Goal: Navigation & Orientation: Find specific page/section

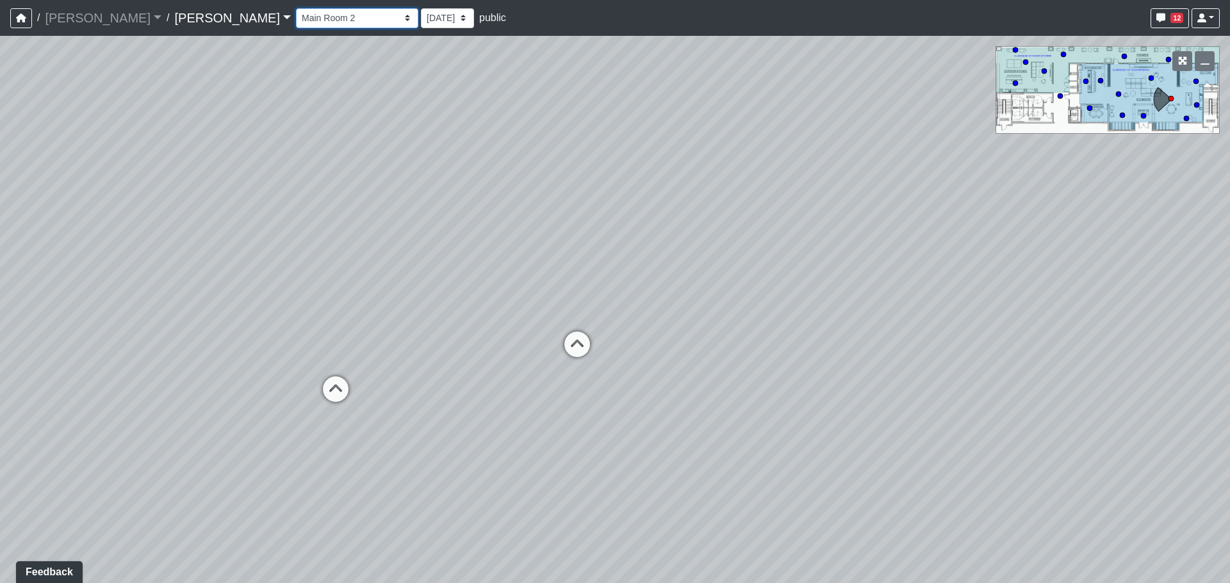
click at [311, 20] on select "Entry Kitchenette Lounge Pool Table Seating 1 Seating 2 Seating 3 Seating 4 Ban…" at bounding box center [357, 18] width 122 height 20
click at [296, 8] on select "Entry Kitchenette Lounge Pool Table Seating 1 Seating 2 Seating 3 Seating 4 Ban…" at bounding box center [357, 18] width 122 height 20
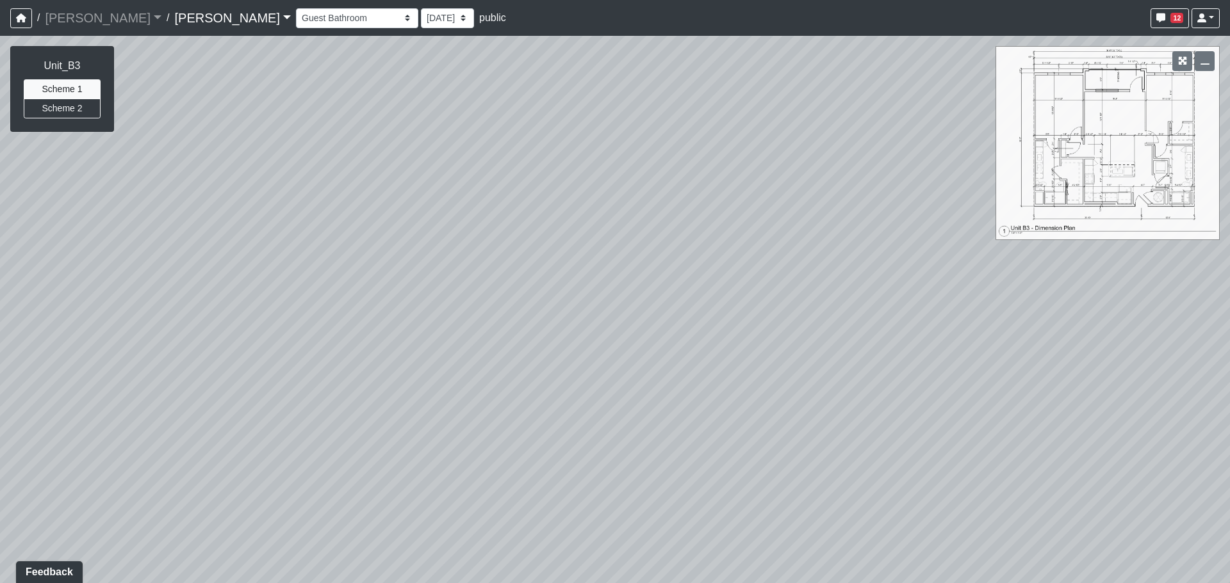
drag, startPoint x: 253, startPoint y: 284, endPoint x: 957, endPoint y: 283, distance: 703.9
click at [984, 285] on div "Loading... Craft Room Loading... Games Loading... Main Room 2 Loading... Entry …" at bounding box center [615, 310] width 1230 height 548
click at [540, 261] on div "Loading... Craft Room Loading... Games Loading... Main Room 2 Loading... Entry …" at bounding box center [615, 310] width 1230 height 548
click at [296, 23] on select "Entry Kitchenette Lounge Pool Table Seating 1 Seating 2 Seating 3 Seating 4 Ban…" at bounding box center [357, 18] width 122 height 20
click at [296, 8] on select "Entry Kitchenette Lounge Pool Table Seating 1 Seating 2 Seating 3 Seating 4 Ban…" at bounding box center [357, 18] width 122 height 20
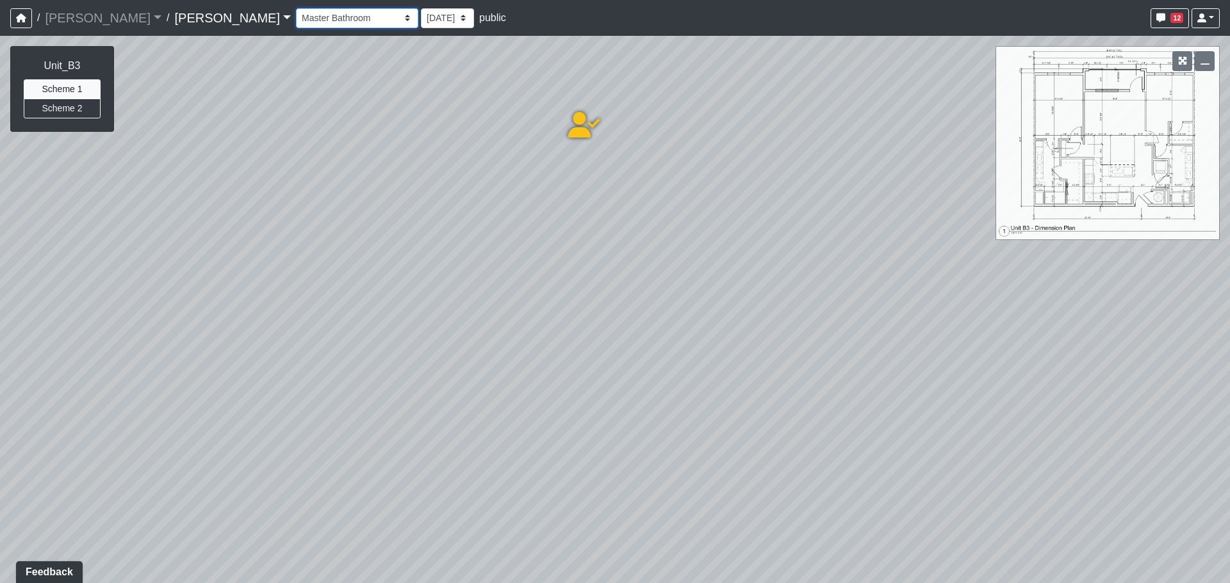
select select "1Br7JLCrGgGjncWDqHk5na"
drag, startPoint x: 486, startPoint y: 263, endPoint x: 203, endPoint y: 261, distance: 283.1
click at [203, 261] on div "Loading... Craft Room Loading... Games Loading... Main Room 2 Loading... Entry …" at bounding box center [615, 310] width 1230 height 548
click at [458, 250] on div "Loading... Craft Room Loading... Games Loading... Main Room 2 Loading... Entry …" at bounding box center [615, 310] width 1230 height 548
drag, startPoint x: 685, startPoint y: 122, endPoint x: 667, endPoint y: 160, distance: 41.8
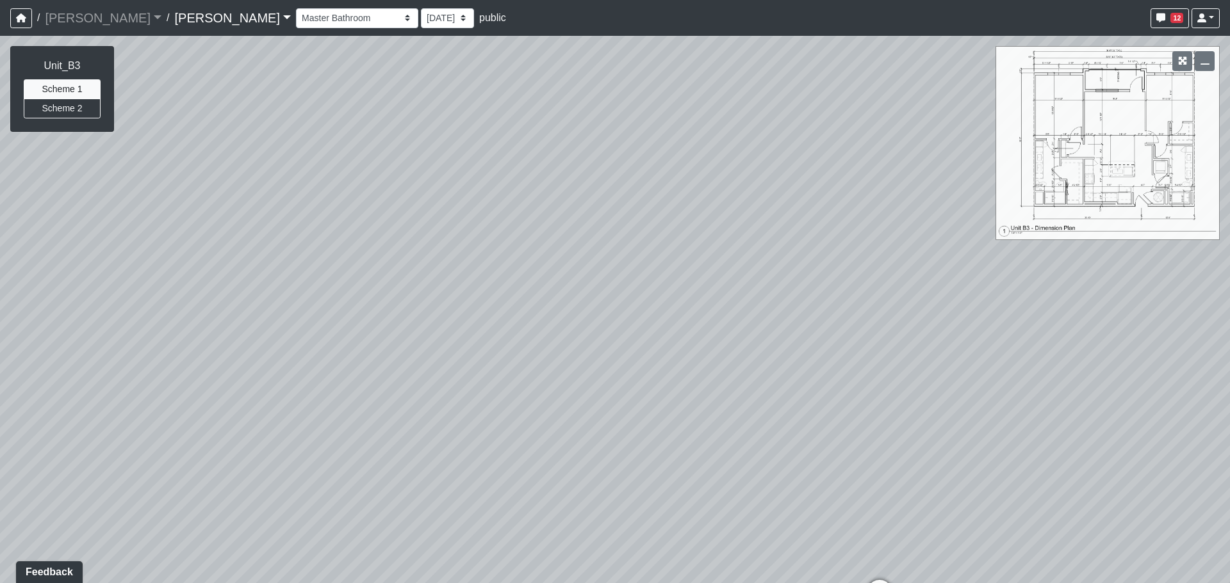
click at [667, 160] on div "Loading... Craft Room Loading... Games Loading... Main Room 2 Loading... Entry …" at bounding box center [615, 310] width 1230 height 548
drag, startPoint x: 514, startPoint y: 250, endPoint x: 560, endPoint y: 263, distance: 47.2
click at [560, 263] on div "Loading... Craft Room Loading... Games Loading... Main Room 2 Loading... Entry …" at bounding box center [615, 310] width 1230 height 548
